Goal: Ask a question

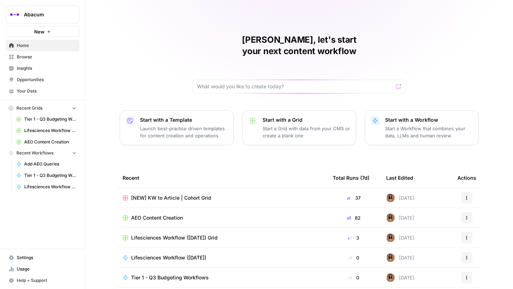
click at [27, 81] on span "Opportunities" at bounding box center [47, 80] width 60 height 6
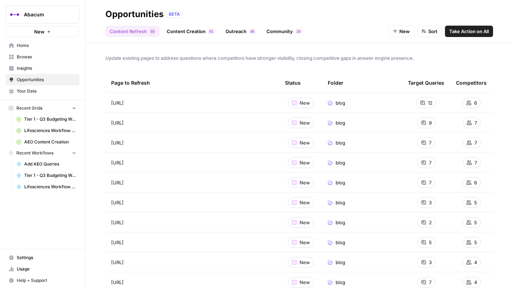
click at [27, 70] on span "Insights" at bounding box center [47, 68] width 60 height 6
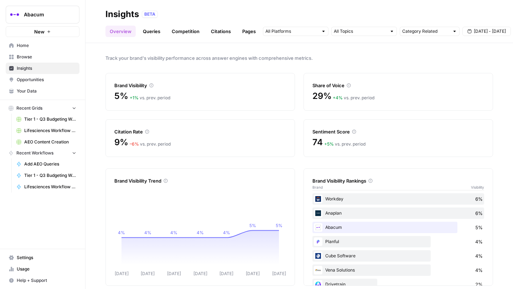
click at [154, 32] on link "Queries" at bounding box center [152, 31] width 26 height 11
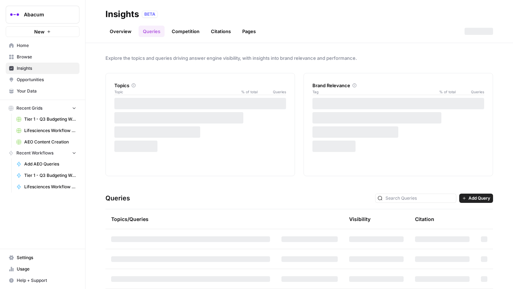
scroll to position [40, 0]
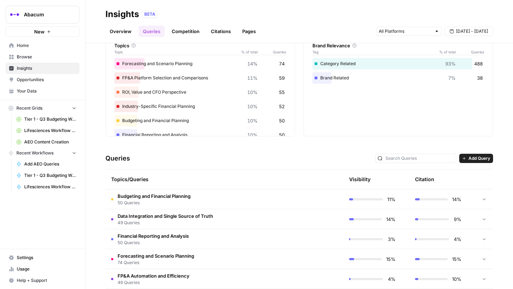
click at [482, 158] on span "Add Query" at bounding box center [480, 158] width 22 height 6
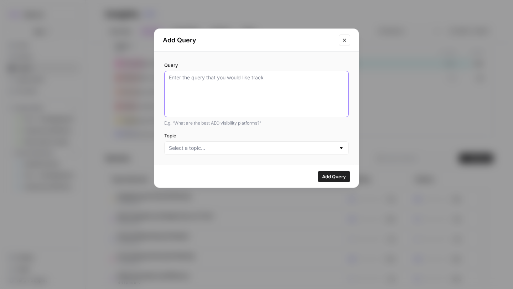
click at [222, 79] on textarea "Query" at bounding box center [256, 94] width 175 height 40
paste textarea "How do FP&A tools support SaaS companies with ARR and cohort analysis?"
type textarea "How do FP&A tools support SaaS companies with ARR and cohort analysis?"
click at [215, 149] on input "Topic" at bounding box center [252, 148] width 167 height 7
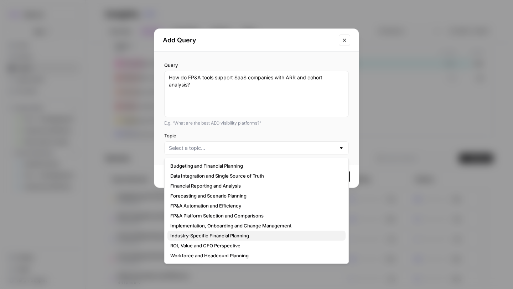
click at [194, 236] on span "Industry-Specific Financial Planning" at bounding box center [255, 235] width 170 height 7
type input "Industry-Specific Financial Planning"
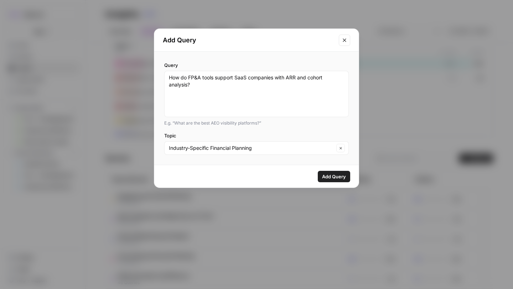
click at [337, 176] on span "Add Query" at bounding box center [334, 176] width 24 height 7
click at [347, 38] on icon "Close modal" at bounding box center [345, 40] width 6 height 6
